Goal: Task Accomplishment & Management: Use online tool/utility

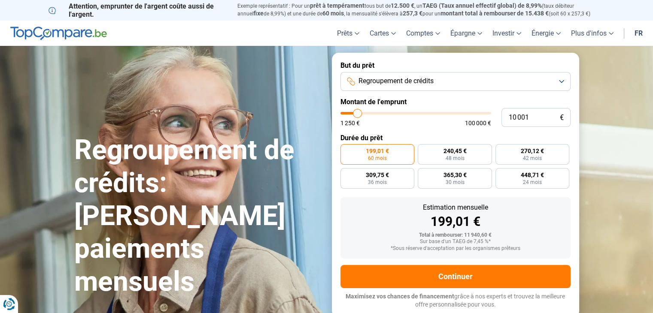
type input "13 000"
type input "13000"
type input "13 750"
type input "13750"
type input "15 250"
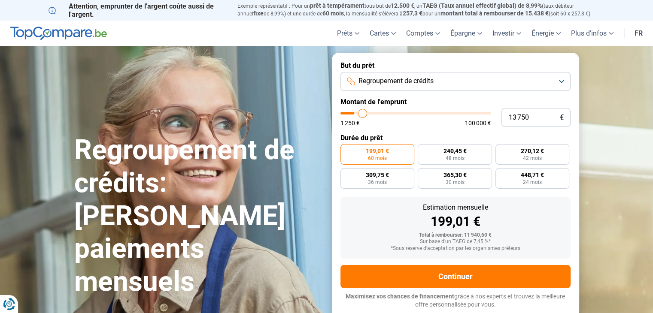
type input "15250"
type input "16 750"
type input "16750"
type input "17 500"
type input "17500"
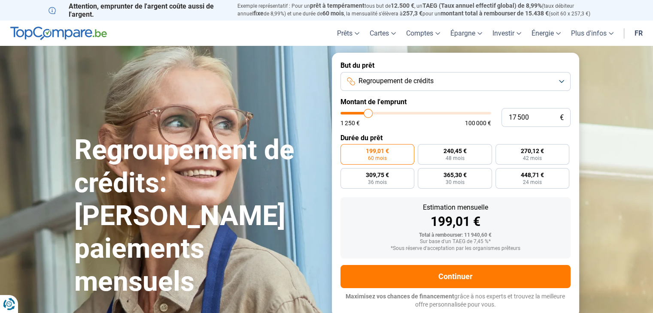
type input "18 750"
type input "18750"
type input "20 000"
type input "20000"
type input "21 000"
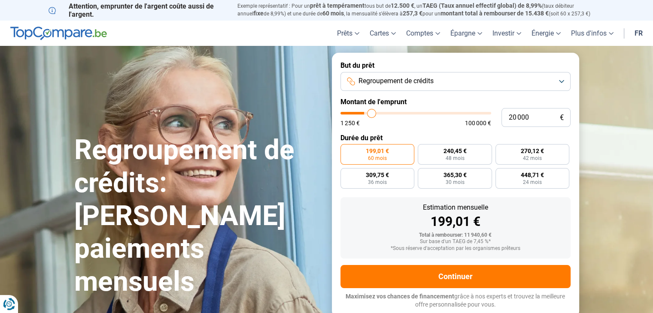
type input "21000"
type input "21 500"
type input "21500"
type input "21 750"
type input "21750"
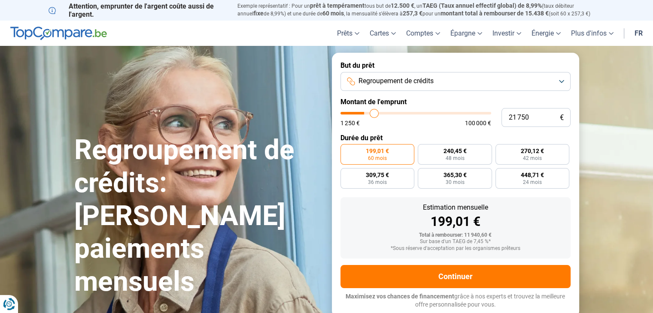
type input "22 250"
type input "22250"
type input "22 750"
type input "22750"
type input "23 000"
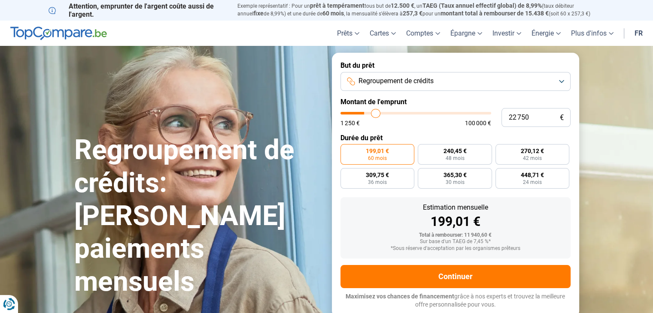
type input "23000"
type input "23 250"
type input "23250"
type input "23 500"
type input "23500"
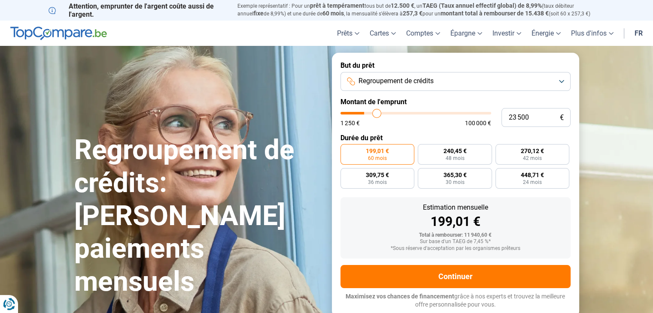
type input "24 000"
type input "24000"
type input "24 750"
type input "24750"
type input "25 000"
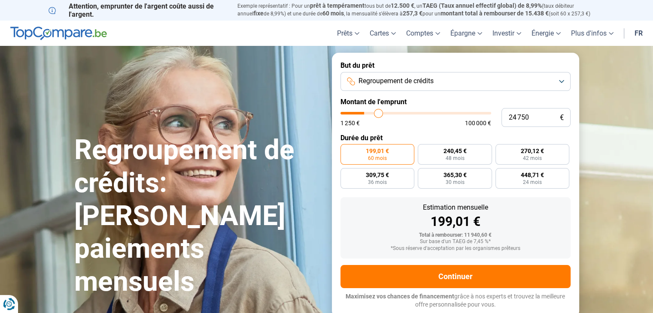
type input "25000"
type input "25 250"
type input "25250"
type input "26 500"
type input "26500"
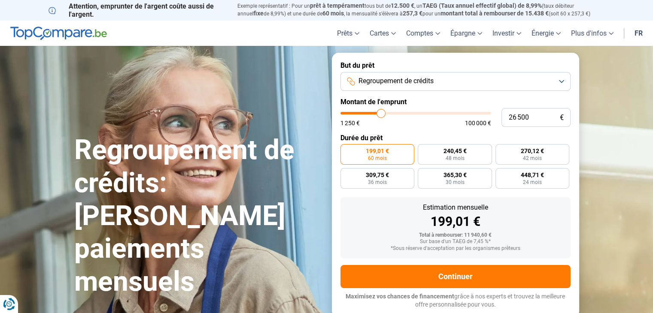
type input "27 250"
type input "27250"
type input "28 000"
type input "28000"
type input "28 750"
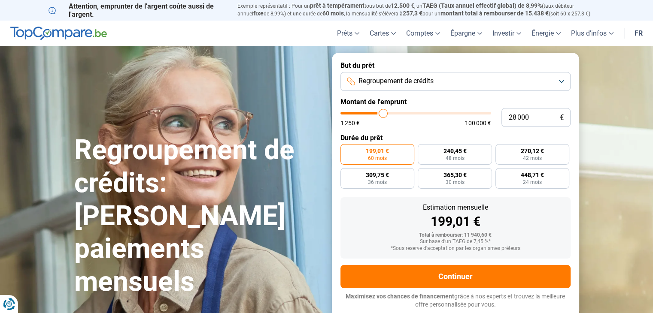
type input "28750"
type input "29 000"
type input "29000"
type input "29 250"
type input "29250"
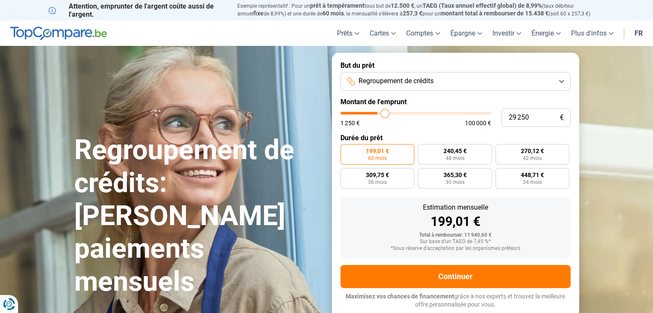
type input "29 750"
type input "29750"
type input "30 000"
type input "30000"
type input "30 500"
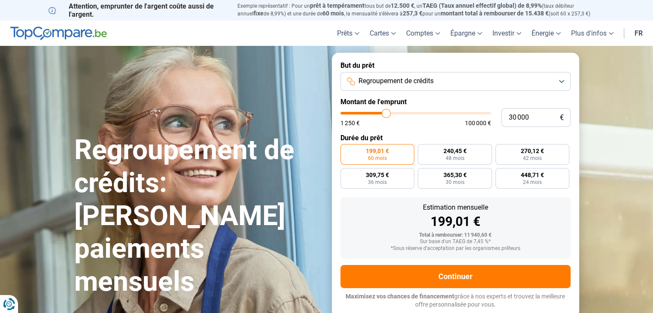
type input "30500"
type input "31 000"
type input "31000"
type input "31 750"
type input "31750"
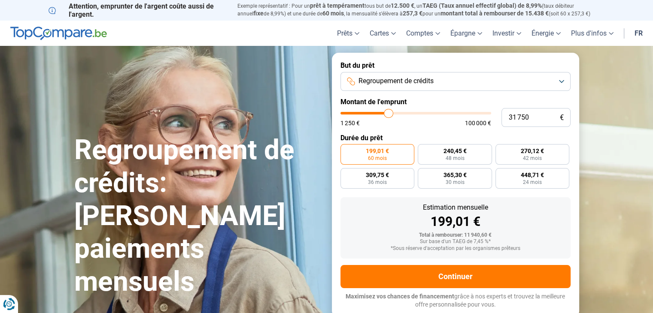
type input "32 000"
type input "32000"
type input "32 250"
type input "32250"
type input "32 750"
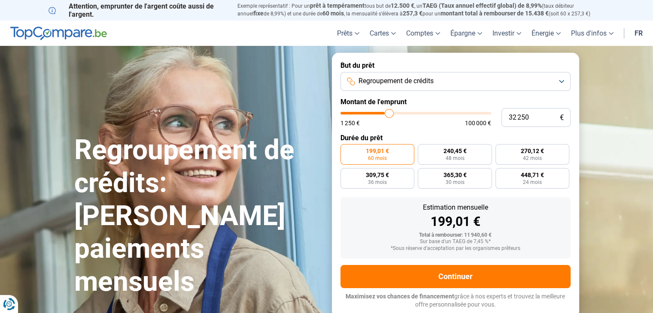
type input "32750"
type input "33 000"
type input "33000"
type input "33 500"
type input "33500"
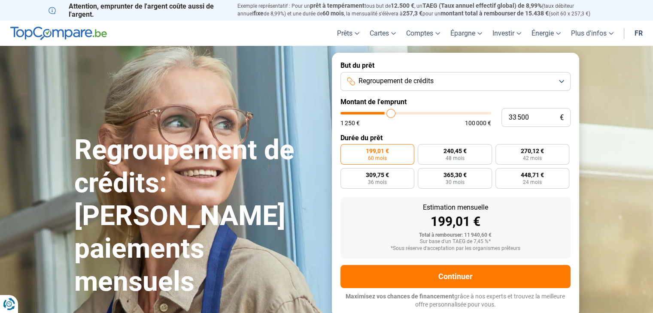
type input "34 000"
type input "34000"
type input "34 750"
type input "34750"
type input "35 250"
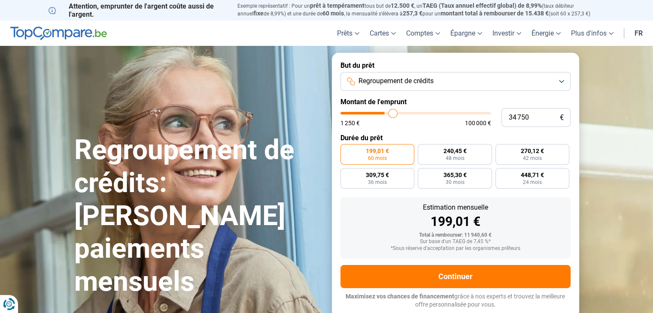
type input "35250"
type input "35 500"
type input "35500"
type input "35 750"
type input "35750"
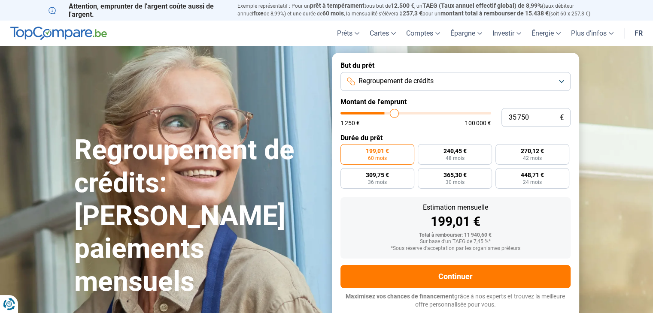
type input "36 250"
type input "36250"
type input "36 500"
type input "36500"
type input "36 750"
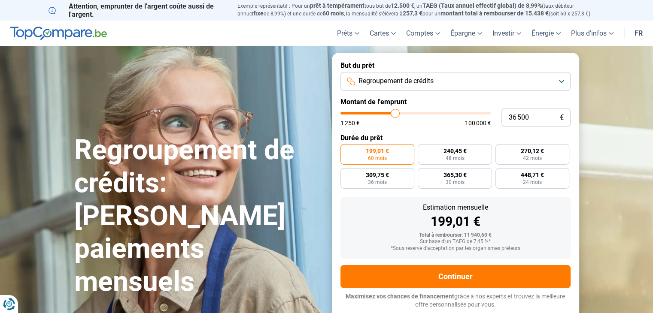
type input "36750"
type input "37 000"
type input "37000"
type input "37 250"
type input "37250"
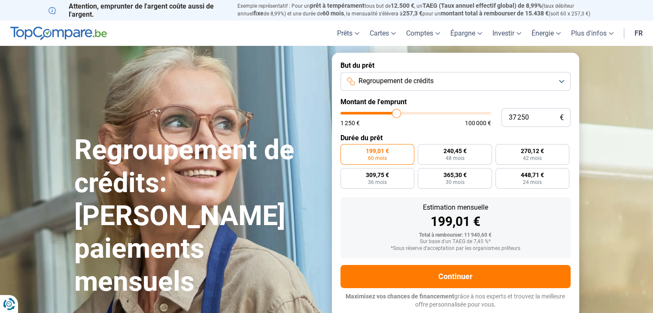
type input "37 500"
type input "37500"
type input "38 250"
type input "38250"
type input "38 750"
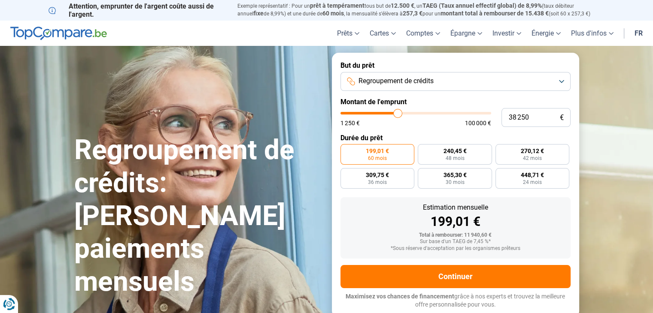
type input "38750"
type input "39 250"
type input "39250"
type input "39 500"
type input "39500"
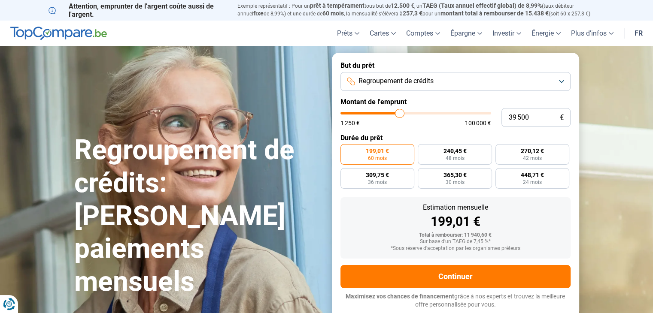
type input "39 750"
type input "39750"
type input "40 250"
type input "40250"
type input "41 000"
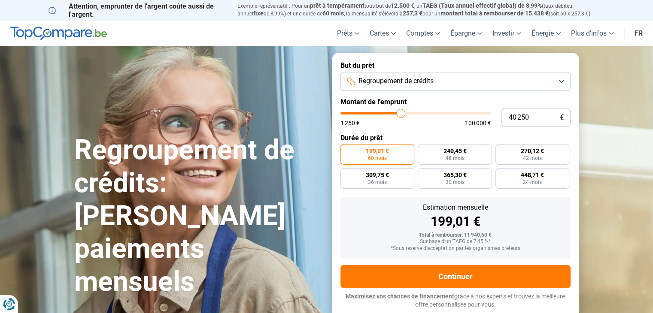
type input "41000"
type input "42 000"
type input "42000"
type input "43 500"
type input "43500"
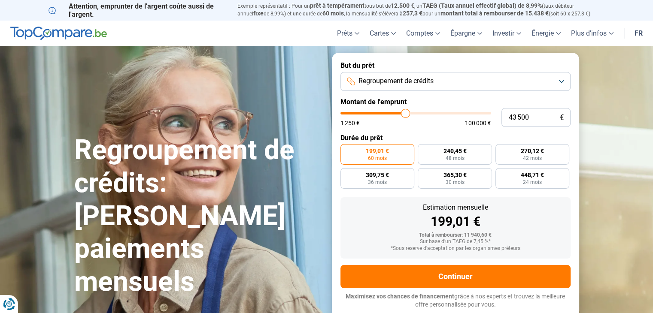
type input "44 250"
type input "44250"
type input "45 250"
type input "45250"
type input "45 750"
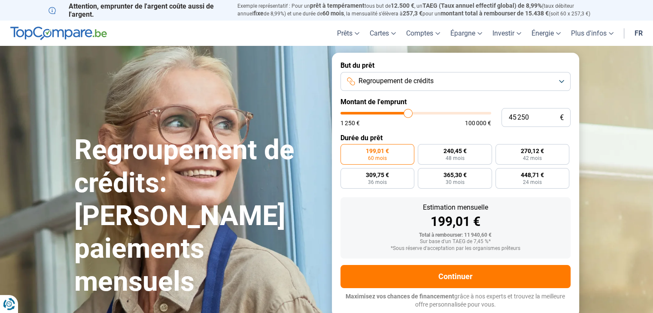
type input "45750"
type input "46 500"
type input "46500"
type input "47 000"
type input "47000"
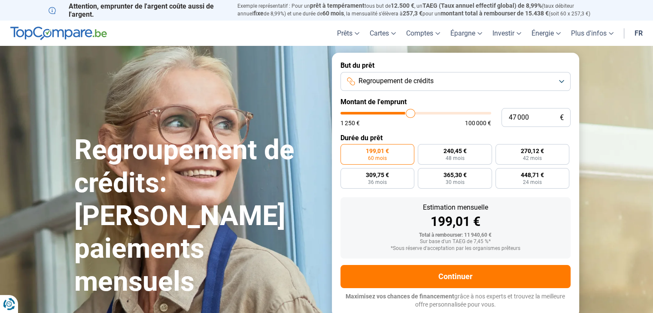
type input "48 000"
type input "48000"
type input "48 750"
type input "48750"
type input "49 250"
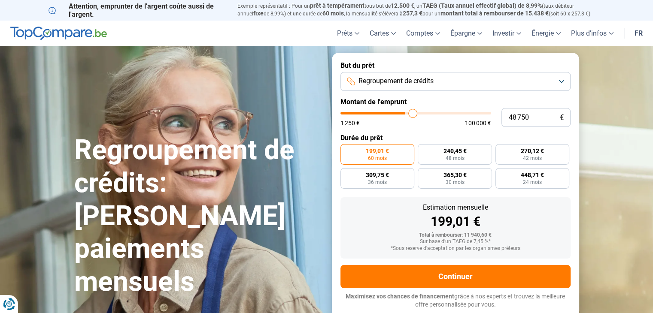
type input "49250"
type input "50 750"
type input "50750"
type input "51 000"
type input "51000"
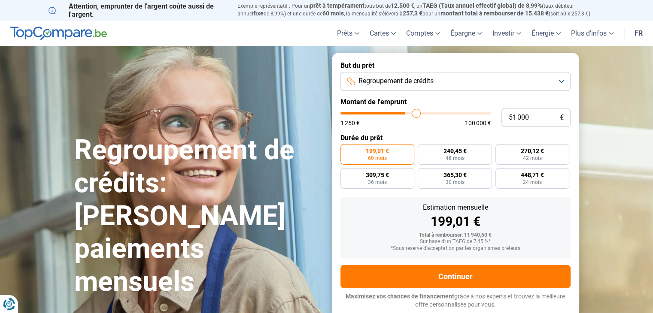
type input "51 500"
type input "51500"
type input "51 750"
type input "51750"
type input "52 000"
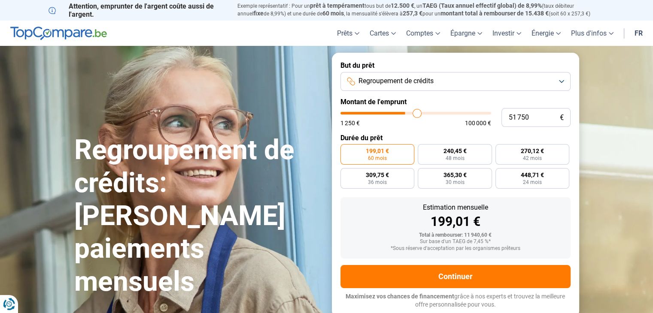
type input "52000"
type input "52 250"
type input "52250"
type input "52 500"
type input "52500"
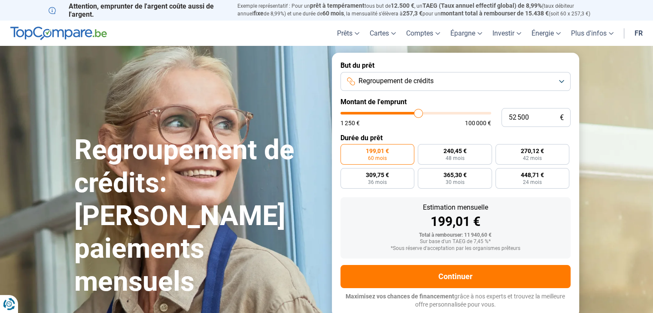
type input "52 750"
type input "52750"
type input "53 000"
type input "53000"
type input "53 750"
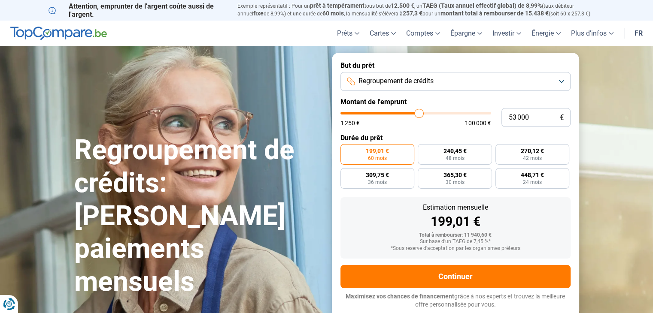
type input "53750"
type input "54 500"
type input "54500"
type input "55 000"
type input "55000"
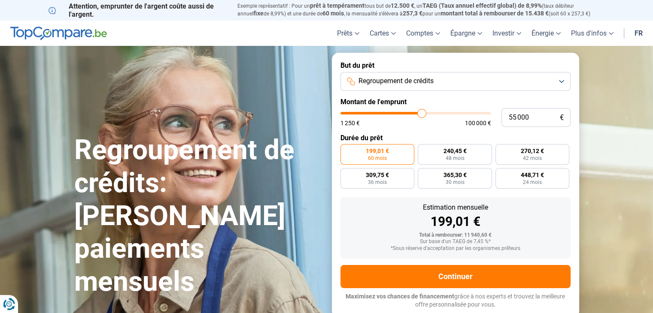
type input "56 250"
type input "56250"
type input "56 750"
type input "56750"
type input "57 500"
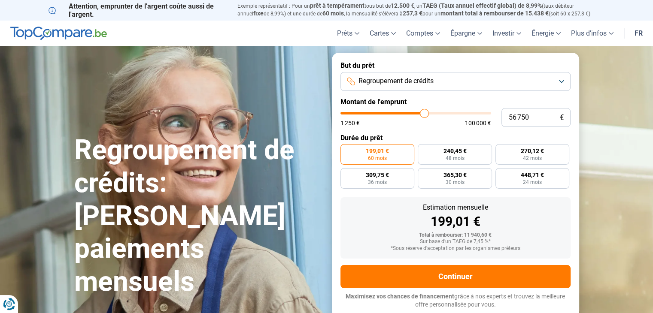
type input "57500"
type input "58 250"
type input "58250"
type input "58 500"
type input "58500"
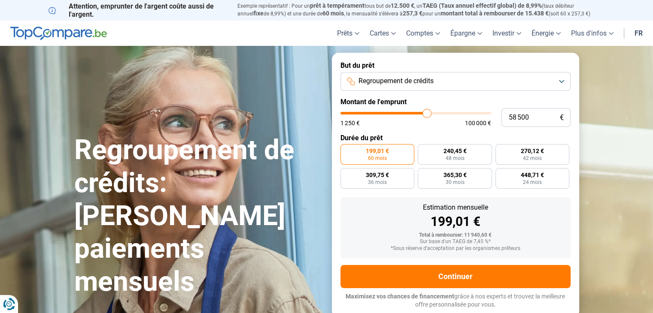
type input "58 750"
type input "58750"
type input "59 000"
type input "59000"
type input "59 500"
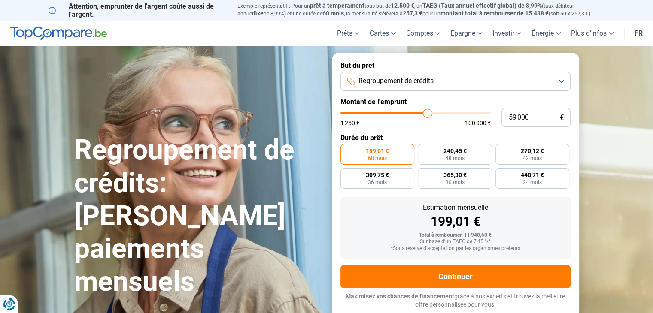
type input "59500"
type input "59 750"
type input "59750"
type input "60 000"
type input "60000"
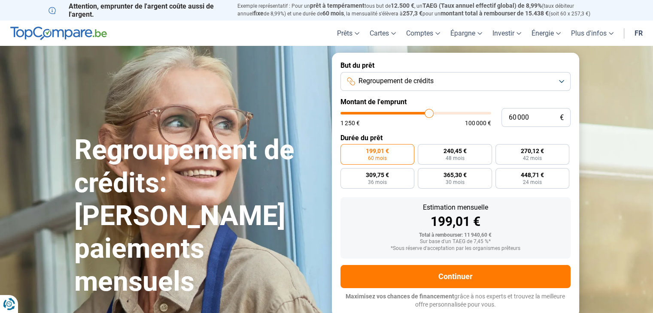
type input "60 250"
type input "60250"
type input "60 500"
type input "60500"
type input "61 000"
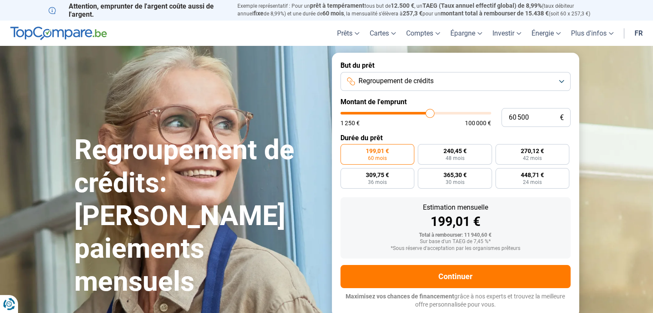
type input "61000"
type input "61 500"
type input "61500"
type input "62 000"
type input "62000"
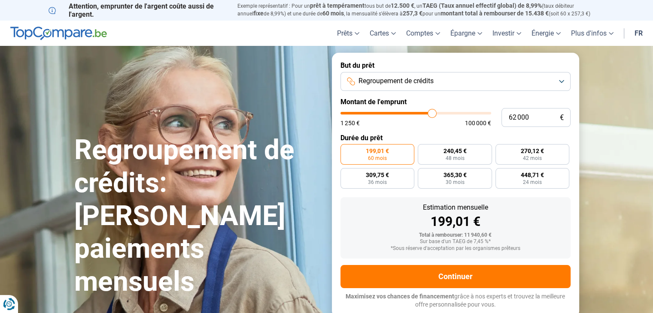
type input "62 500"
type input "62500"
type input "63 000"
type input "63000"
type input "63 250"
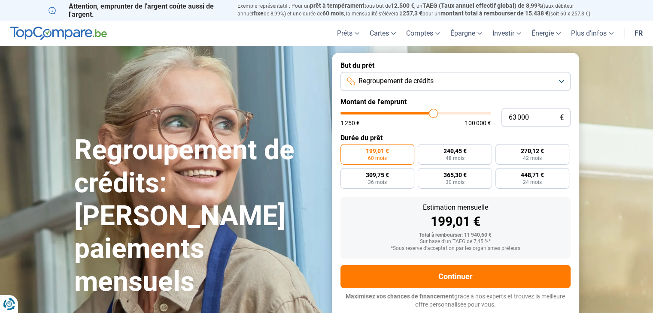
type input "63250"
type input "63 750"
type input "63750"
type input "64 000"
type input "64000"
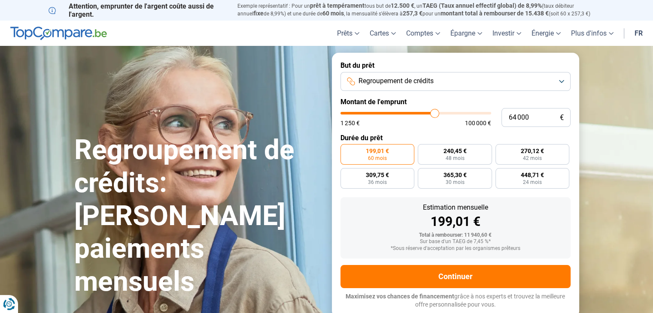
type input "64 250"
type input "64250"
type input "64 500"
type input "64500"
type input "64 750"
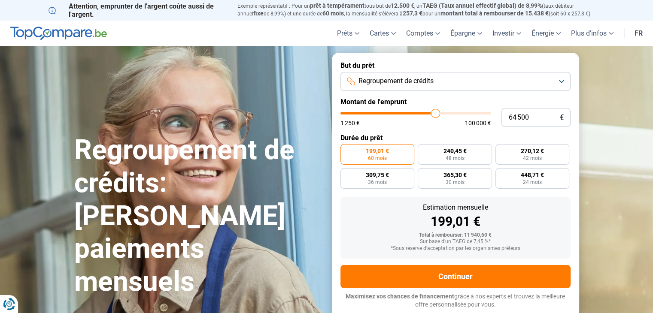
type input "64750"
type input "65 000"
type input "65000"
type input "65 250"
type input "65250"
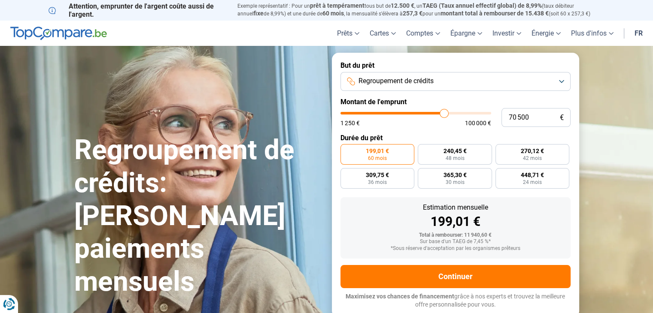
drag, startPoint x: 361, startPoint y: 110, endPoint x: 444, endPoint y: 114, distance: 82.9
click at [444, 114] on input "range" at bounding box center [415, 113] width 151 height 3
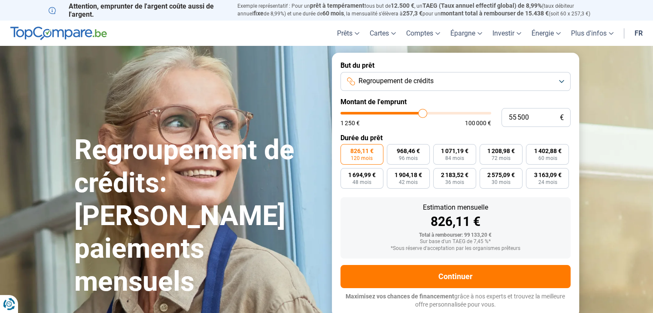
drag, startPoint x: 444, startPoint y: 114, endPoint x: 422, endPoint y: 113, distance: 21.5
click at [422, 113] on input "range" at bounding box center [415, 113] width 151 height 3
drag, startPoint x: 422, startPoint y: 113, endPoint x: 429, endPoint y: 112, distance: 7.0
click at [429, 112] on input "range" at bounding box center [415, 113] width 151 height 3
